Goal: Information Seeking & Learning: Learn about a topic

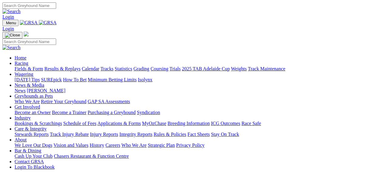
click at [66, 66] on link "Results & Replays" at bounding box center [62, 68] width 36 height 5
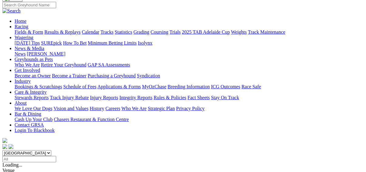
scroll to position [49, 0]
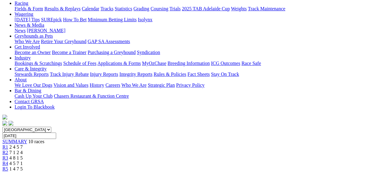
scroll to position [73, 0]
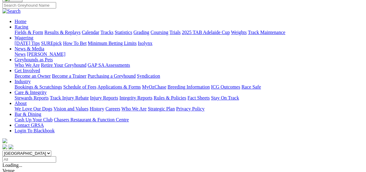
scroll to position [49, 0]
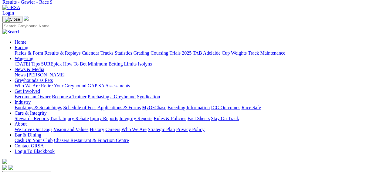
scroll to position [73, 0]
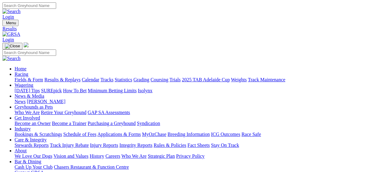
click at [16, 77] on link "Fields & Form" at bounding box center [29, 79] width 29 height 5
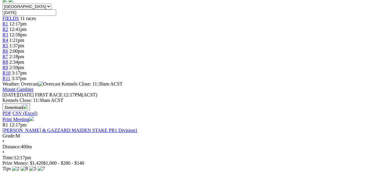
scroll to position [49, 0]
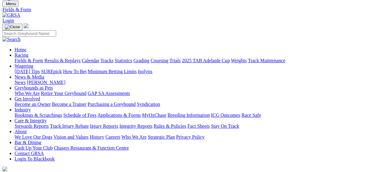
scroll to position [49, 0]
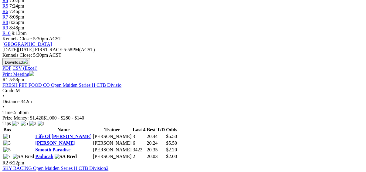
scroll to position [243, 0]
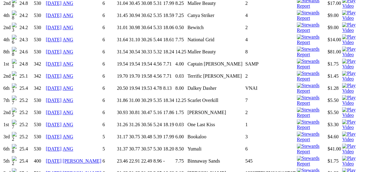
scroll to position [510, 0]
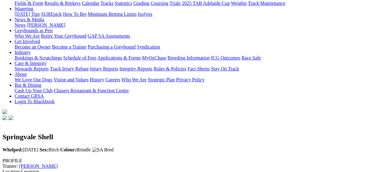
scroll to position [0, 0]
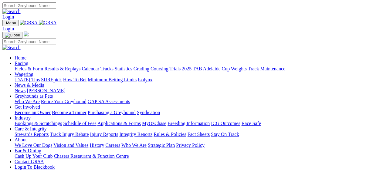
click at [15, 66] on link "Fields & Form" at bounding box center [29, 68] width 29 height 5
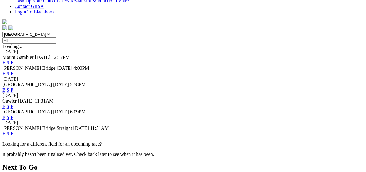
scroll to position [170, 0]
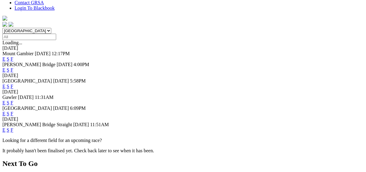
click at [13, 127] on link "F" at bounding box center [12, 129] width 3 height 5
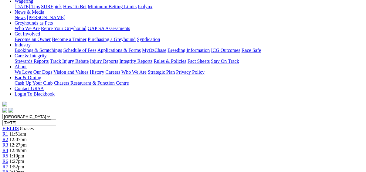
scroll to position [49, 0]
